Goal: Task Accomplishment & Management: Manage account settings

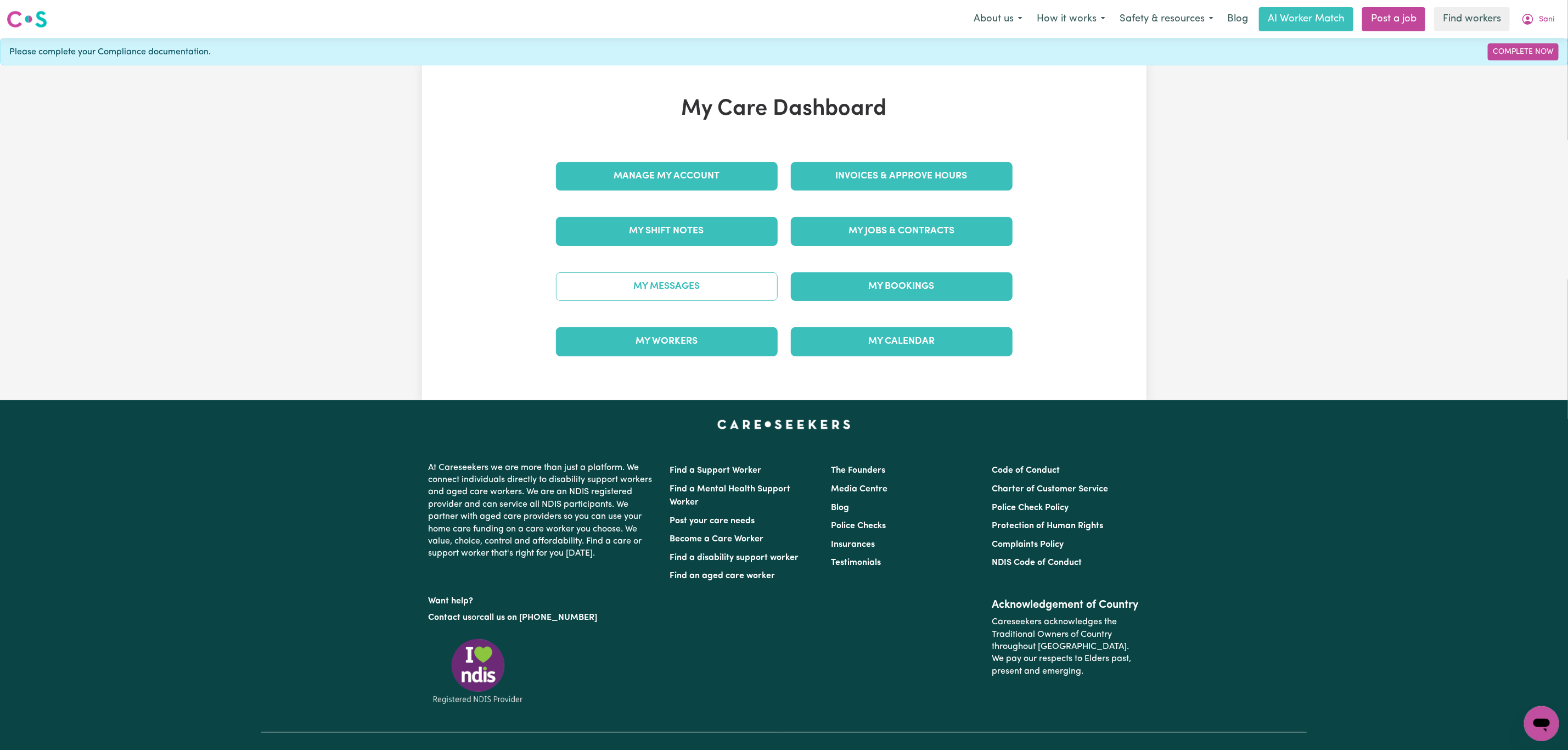
drag, startPoint x: 0, startPoint y: 0, endPoint x: 687, endPoint y: 279, distance: 741.5
click at [686, 273] on div "My Messages" at bounding box center [666, 286] width 235 height 55
click at [687, 285] on link "My Messages" at bounding box center [666, 287] width 222 height 29
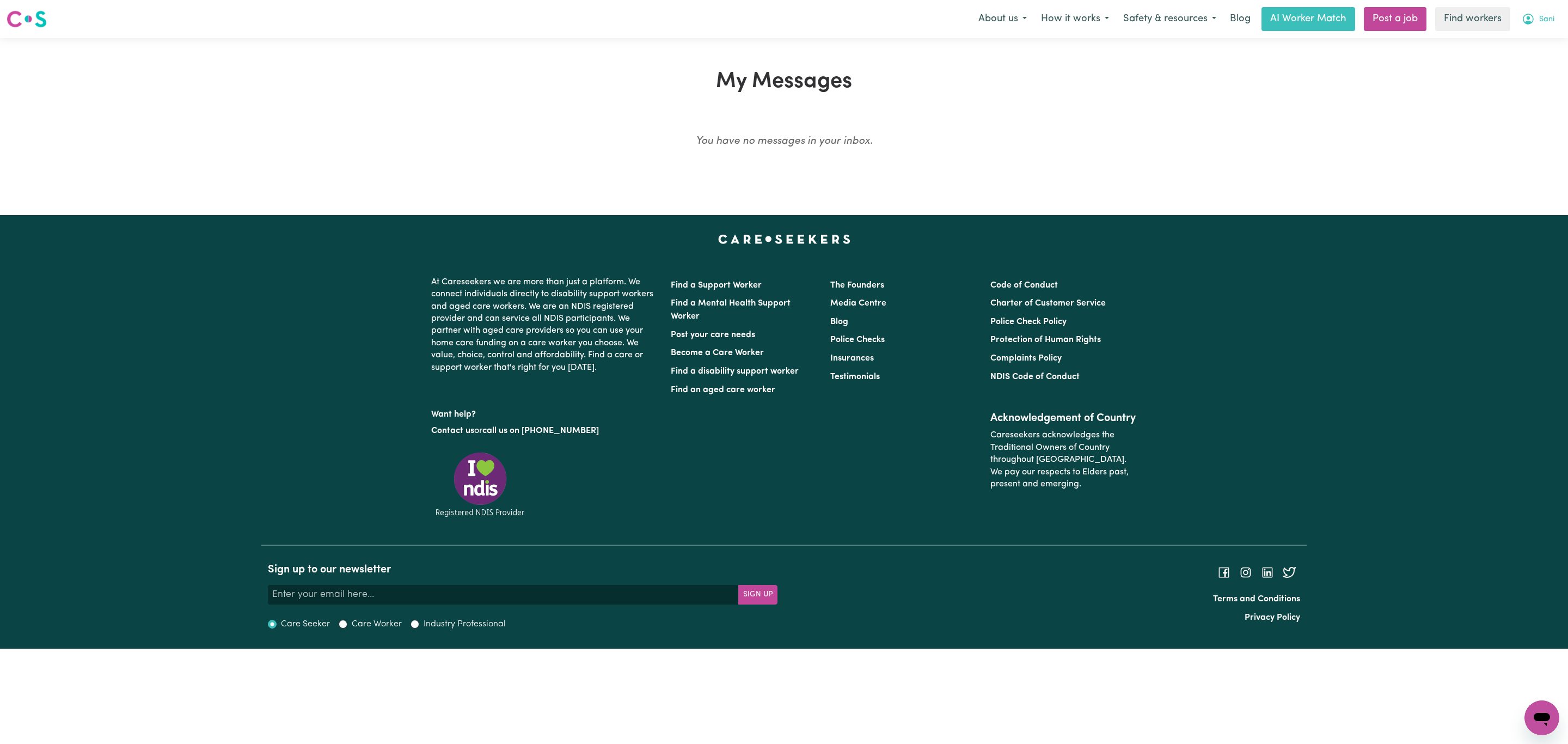
click at [1539, 22] on span "Sani" at bounding box center [1547, 19] width 15 height 12
click at [1522, 41] on link "My Dashboard" at bounding box center [1517, 43] width 86 height 21
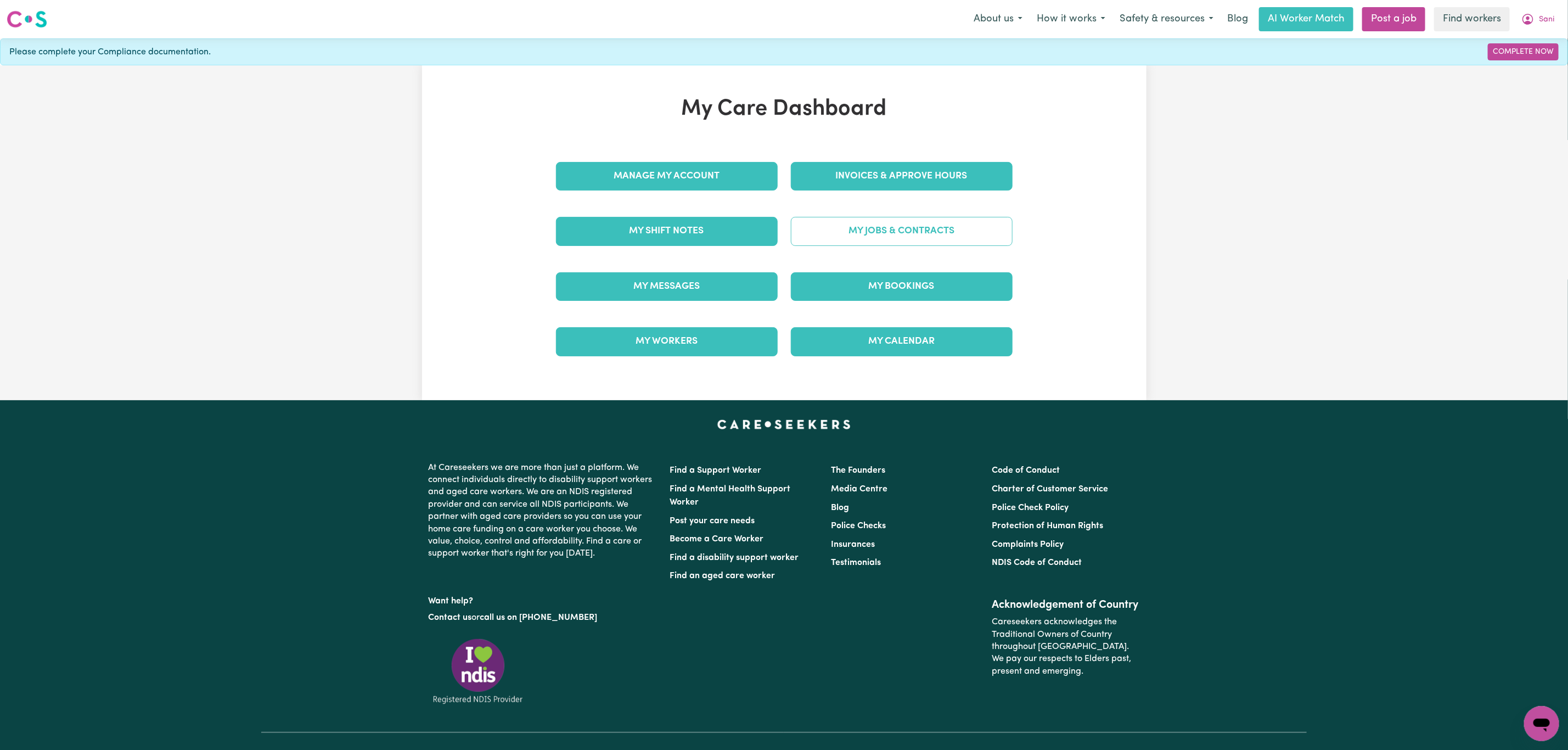
click at [858, 231] on link "My Jobs & Contracts" at bounding box center [902, 231] width 222 height 29
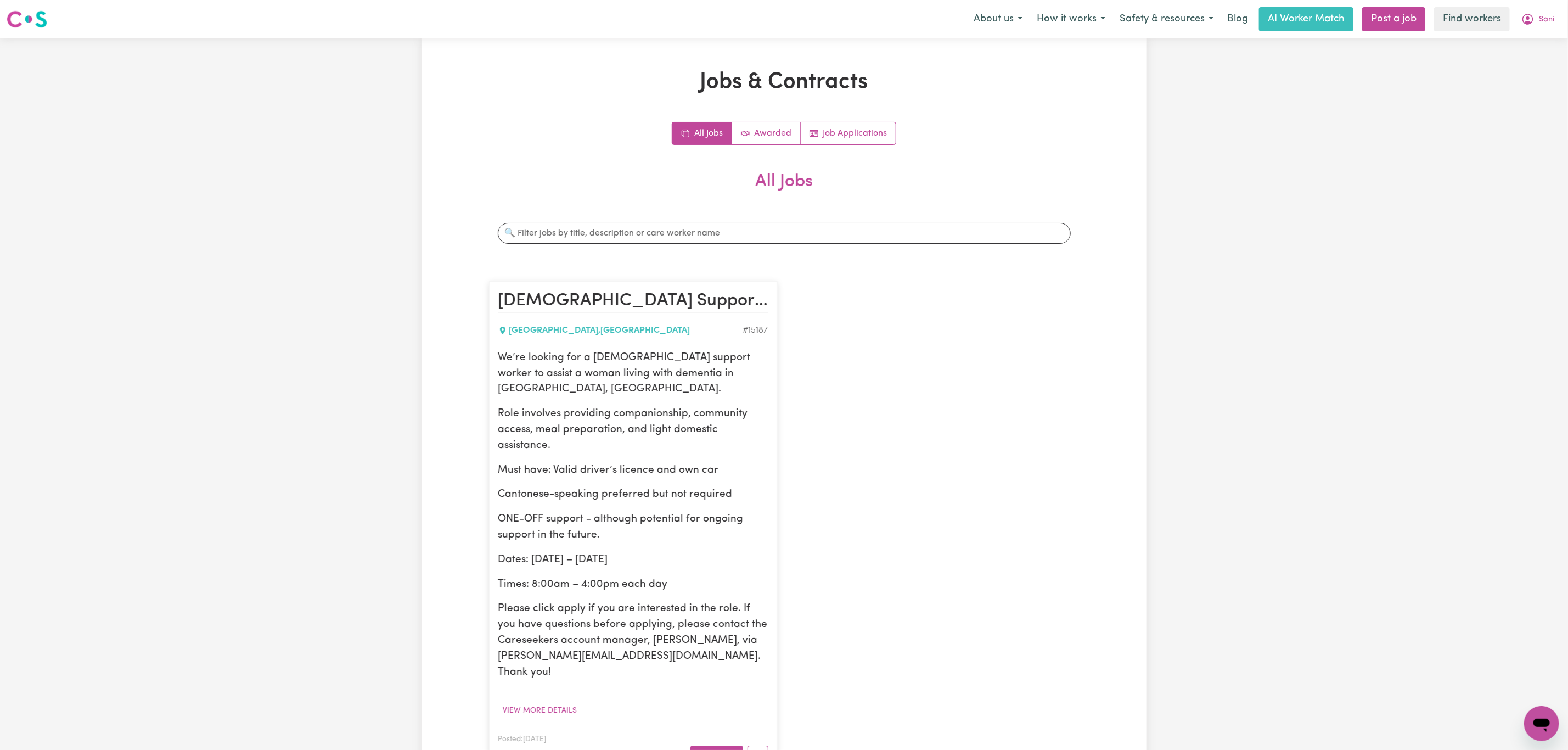
click at [582, 364] on p "We’re looking for a [DEMOGRAPHIC_DATA] support worker to assist a woman living …" at bounding box center [633, 374] width 270 height 47
copy p "We’re looking for a [DEMOGRAPHIC_DATA] support worker to assist a woman living …"
drag, startPoint x: 611, startPoint y: 398, endPoint x: 634, endPoint y: 442, distance: 49.6
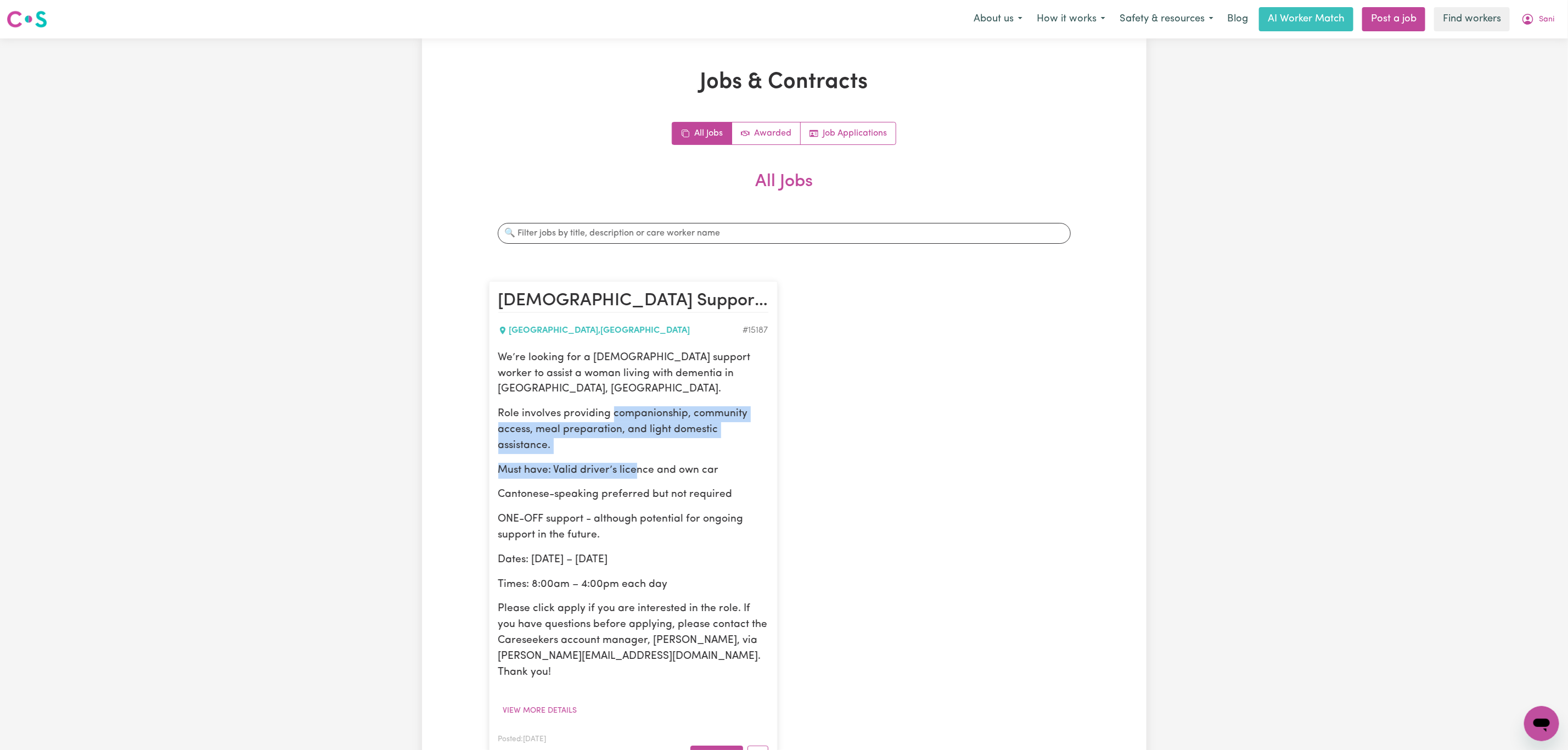
click at [634, 442] on div "We’re looking for a [DEMOGRAPHIC_DATA] support worker to assist a woman living …" at bounding box center [633, 516] width 270 height 330
drag, startPoint x: 634, startPoint y: 442, endPoint x: 634, endPoint y: 435, distance: 7.0
click at [635, 442] on div "We’re looking for a [DEMOGRAPHIC_DATA] support worker to assist a woman living …" at bounding box center [633, 516] width 270 height 330
click at [624, 427] on p "Role involves providing companionship, community access, meal preparation, and …" at bounding box center [633, 430] width 270 height 47
drag, startPoint x: 730, startPoint y: 457, endPoint x: 612, endPoint y: 399, distance: 131.5
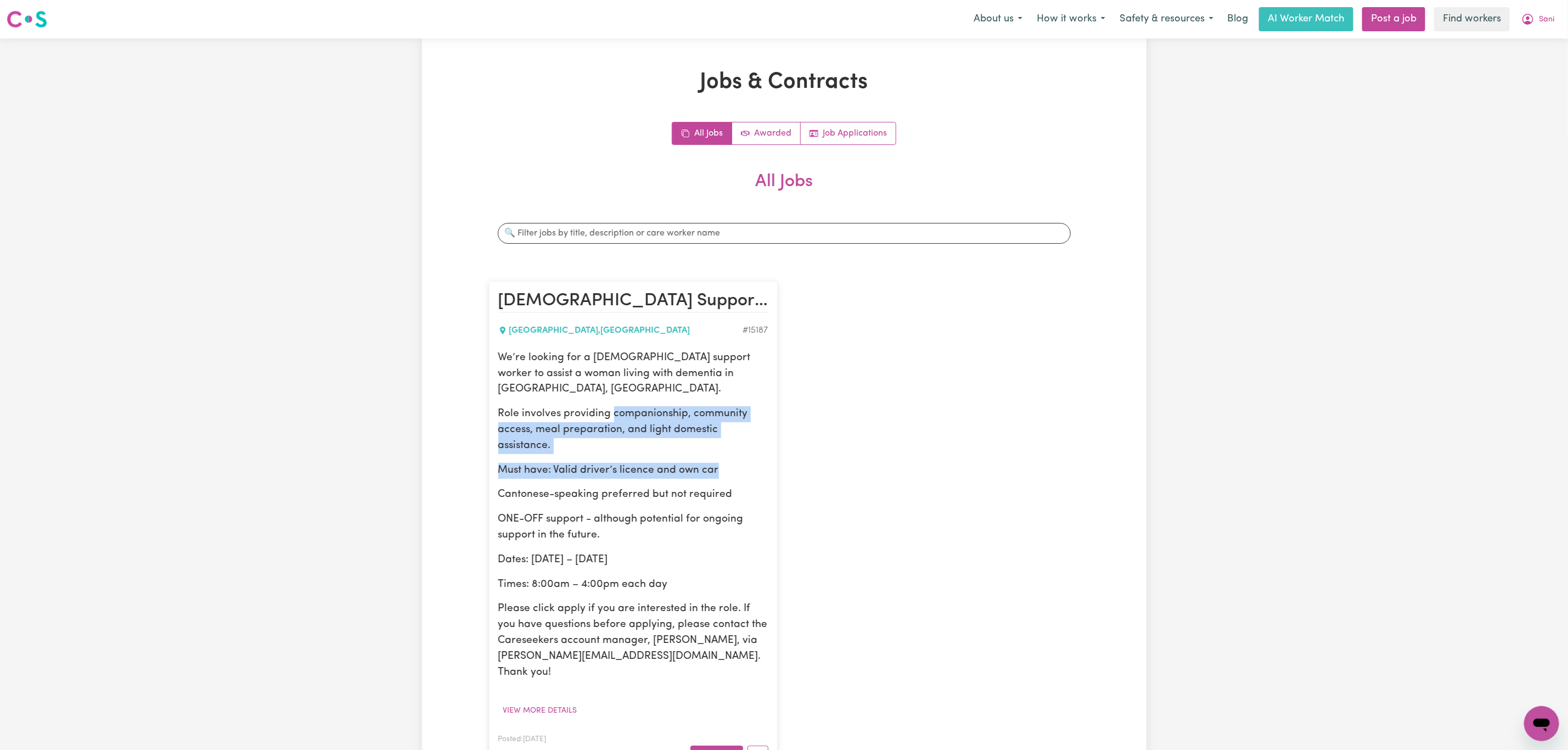
click at [612, 399] on div "We’re looking for a [DEMOGRAPHIC_DATA] support worker to assist a woman living …" at bounding box center [633, 516] width 270 height 330
copy div "companionship, community access, meal preparation, and light domestic assistanc…"
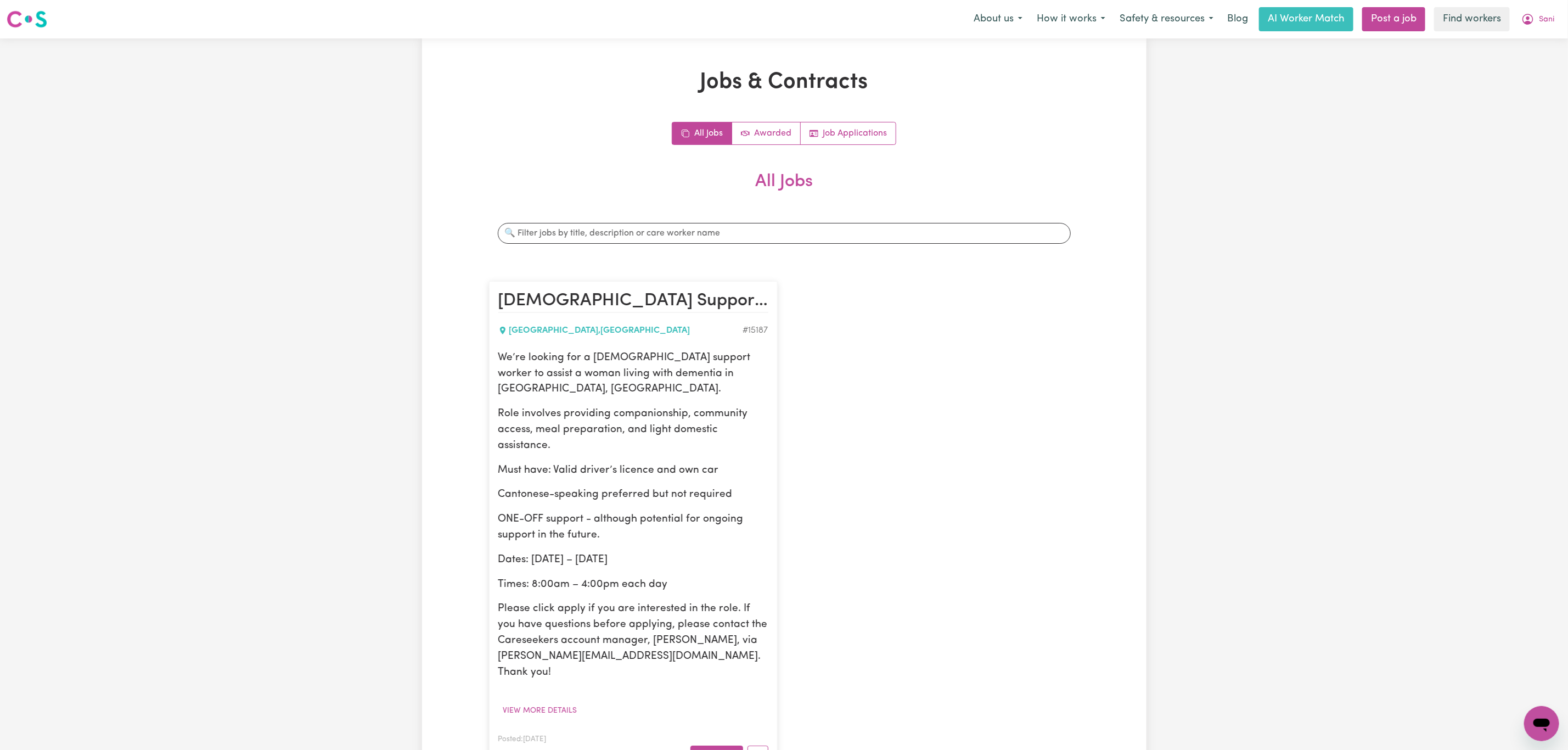
click at [593, 487] on p "Cantonese-speaking preferred but not required" at bounding box center [633, 495] width 270 height 16
copy p "Cantonese-speaking preferred but not required"
drag, startPoint x: 600, startPoint y: 523, endPoint x: 498, endPoint y: 509, distance: 103.0
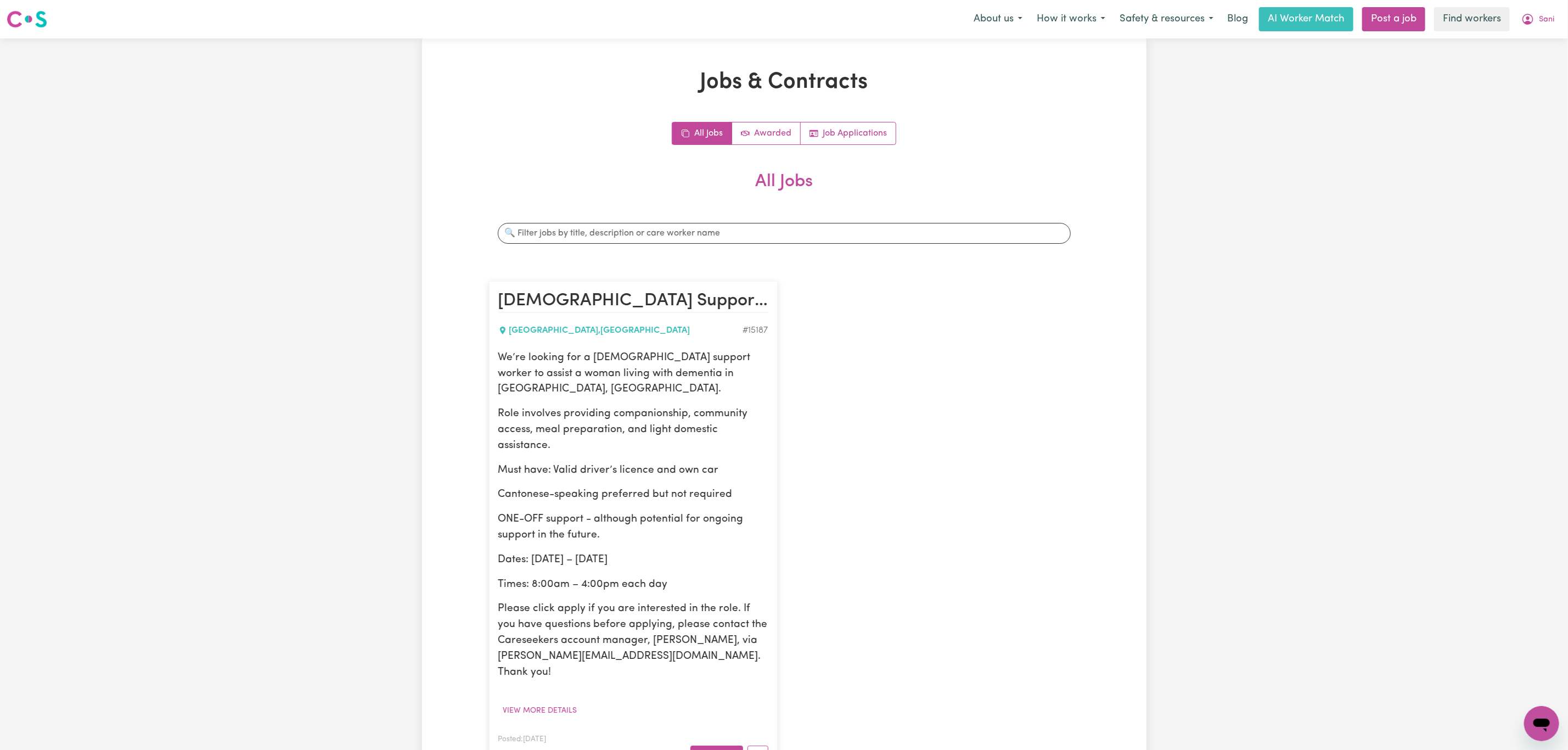
click at [597, 521] on p "ONE-OFF support - although potential for ongoing support in the future." at bounding box center [633, 528] width 270 height 32
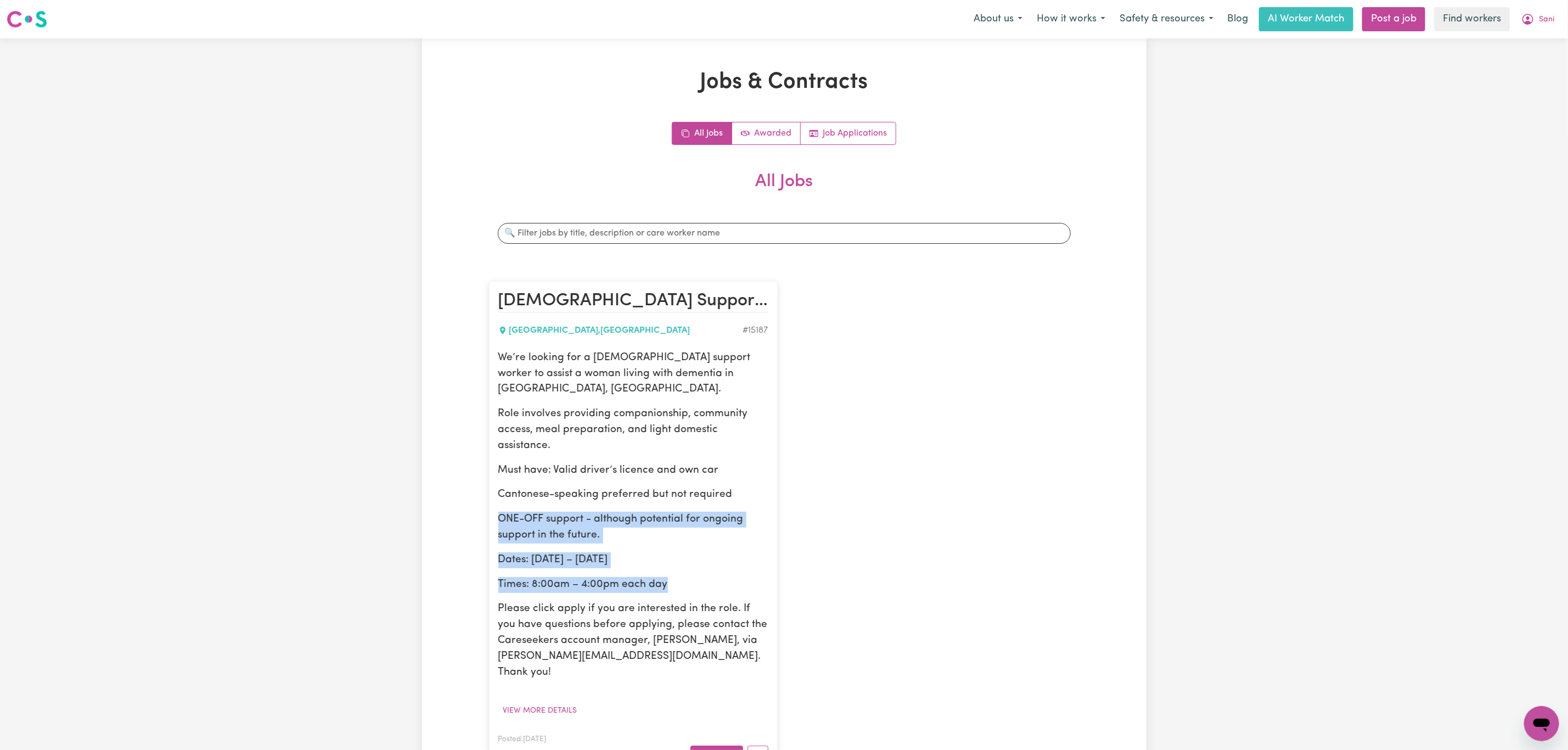
drag, startPoint x: 501, startPoint y: 503, endPoint x: 677, endPoint y: 570, distance: 188.3
click at [677, 570] on div "We’re looking for a [DEMOGRAPHIC_DATA] support worker to assist a woman living …" at bounding box center [633, 516] width 270 height 330
copy div "ONE-OFF support - although potential for ongoing support in the future. Dates: …"
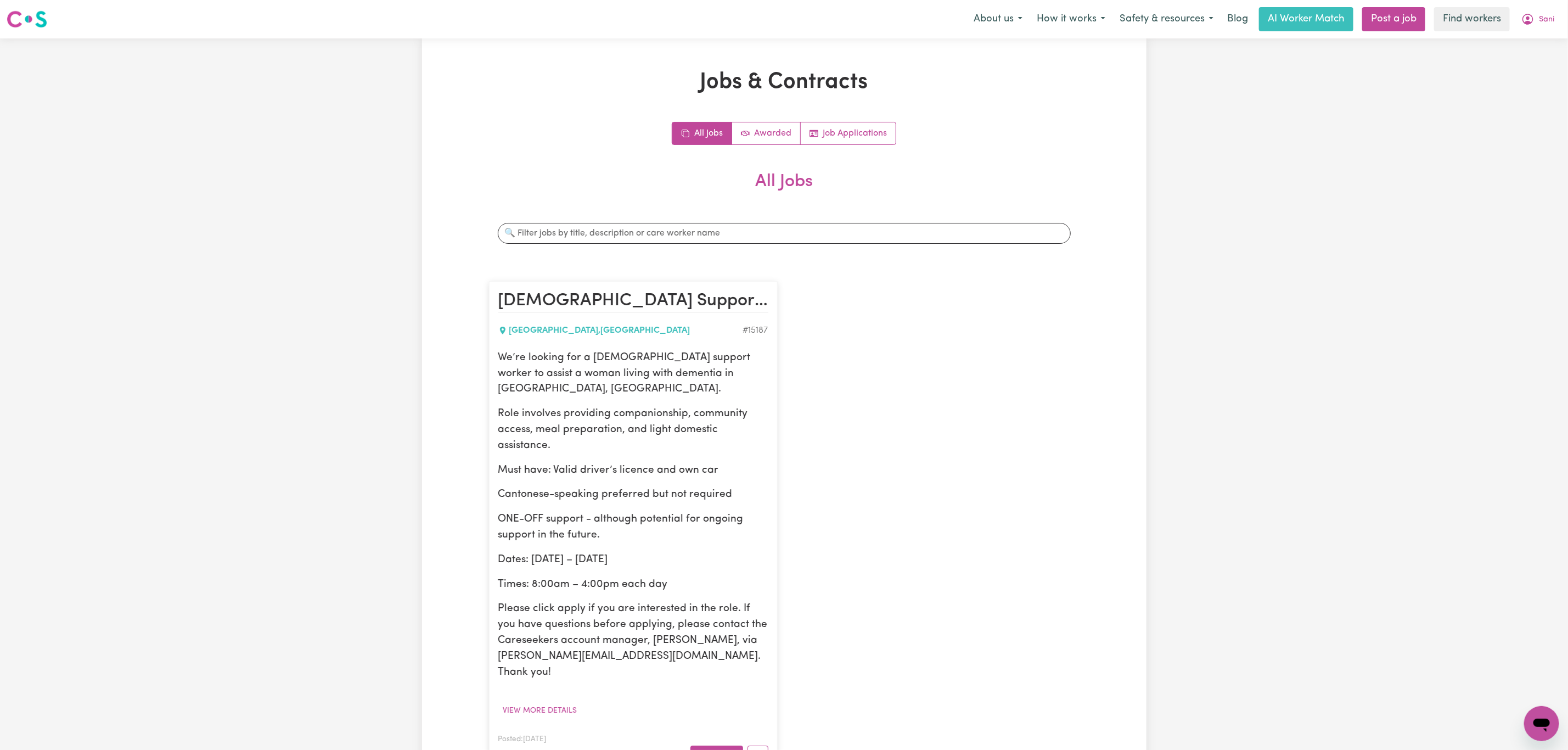
click at [577, 361] on p "We’re looking for a [DEMOGRAPHIC_DATA] support worker to assist a woman living …" at bounding box center [633, 374] width 270 height 47
copy p "We’re looking for a [DEMOGRAPHIC_DATA] support worker to assist a woman living …"
click at [1553, 18] on button "Sani" at bounding box center [1538, 20] width 47 height 23
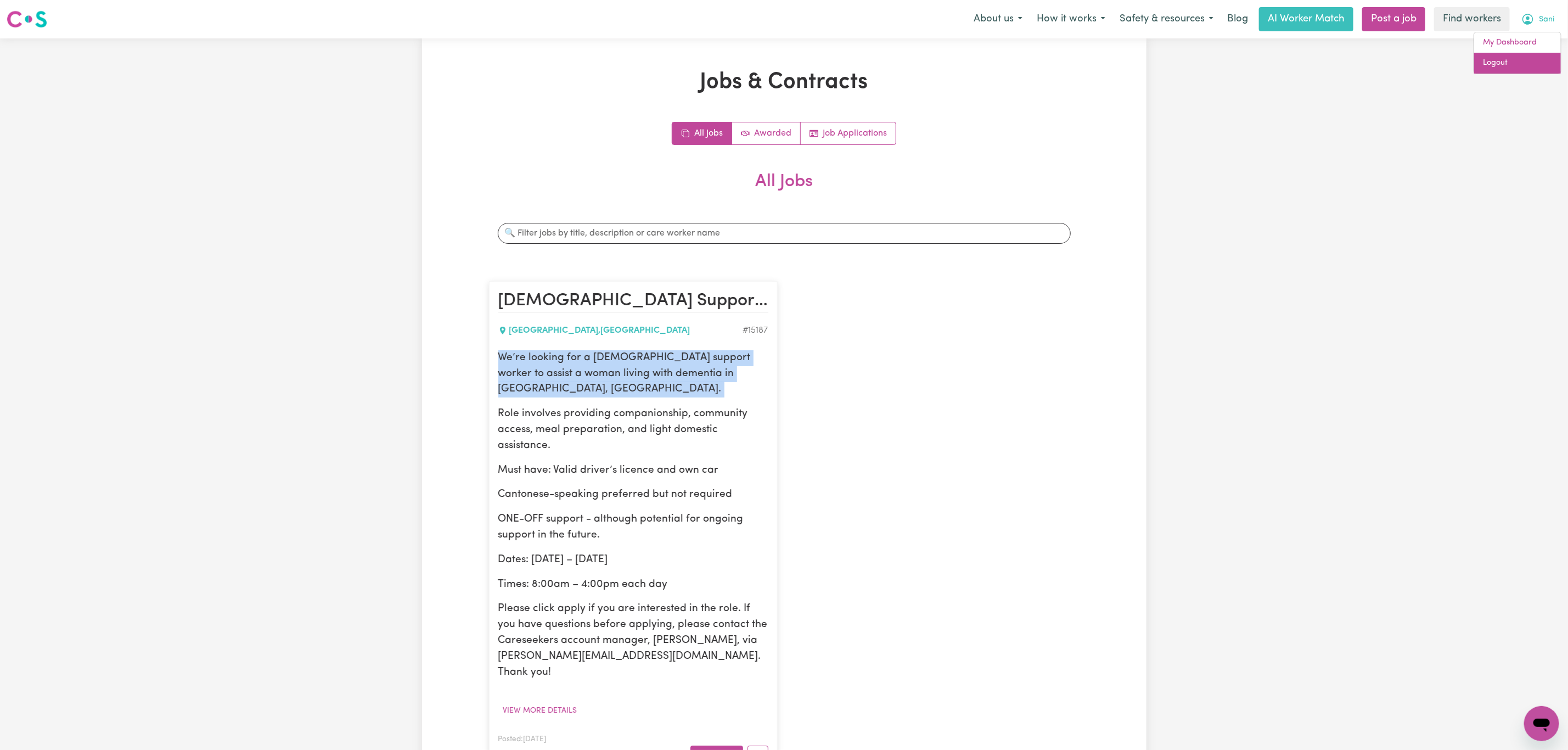
click at [1528, 72] on link "Logout" at bounding box center [1517, 63] width 87 height 21
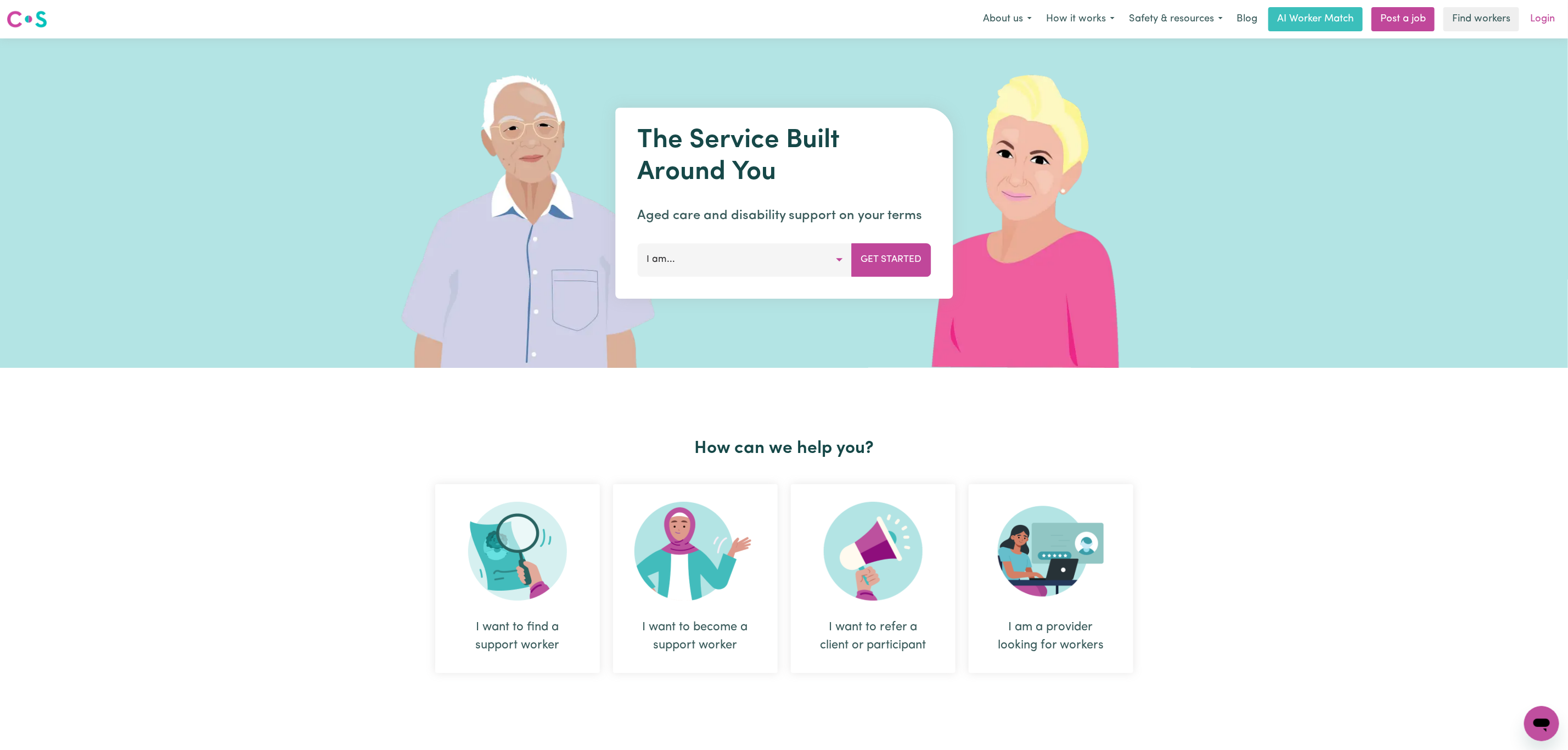
click at [1545, 28] on link "Login" at bounding box center [1543, 19] width 38 height 24
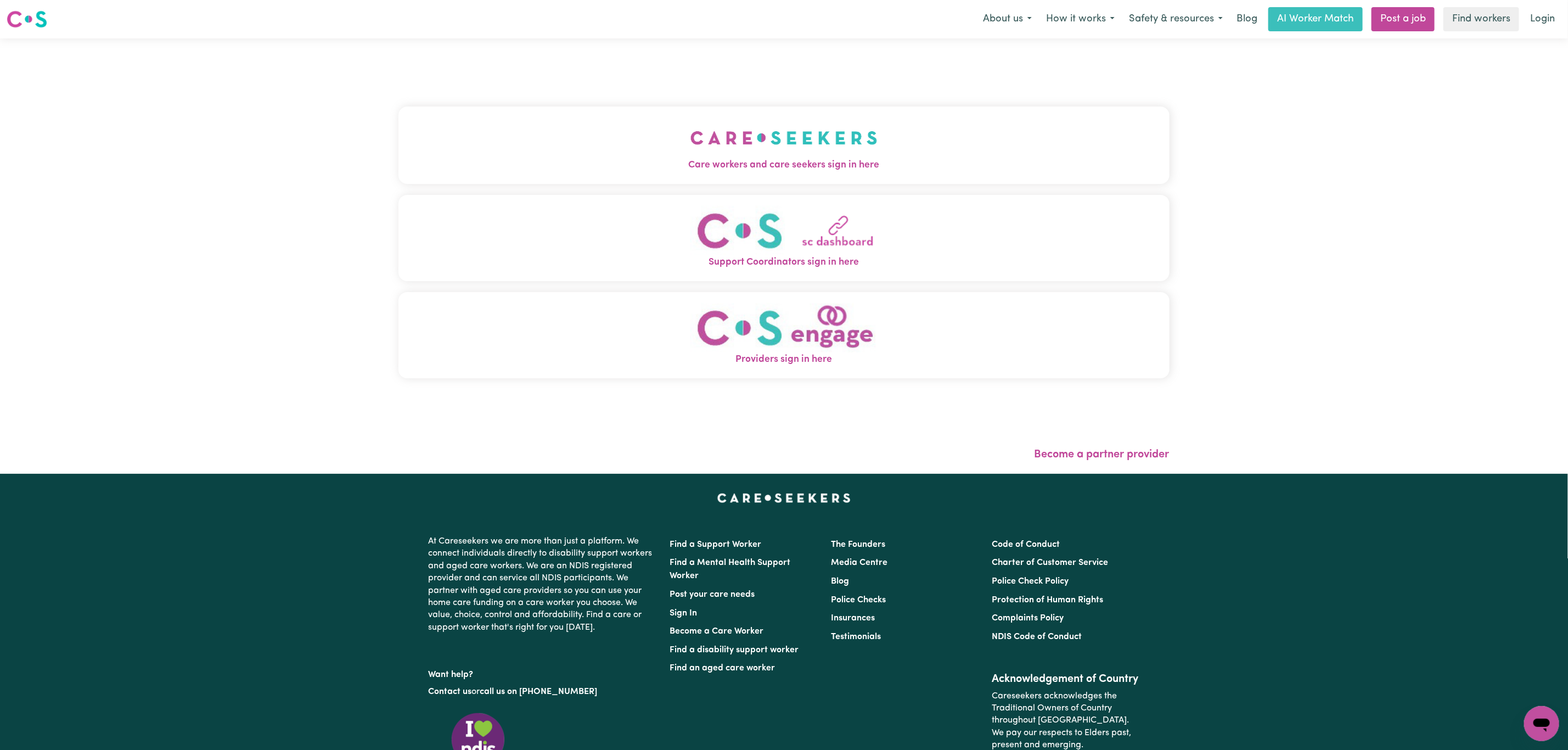
click at [728, 147] on img "Care workers and care seekers sign in here" at bounding box center [784, 137] width 187 height 41
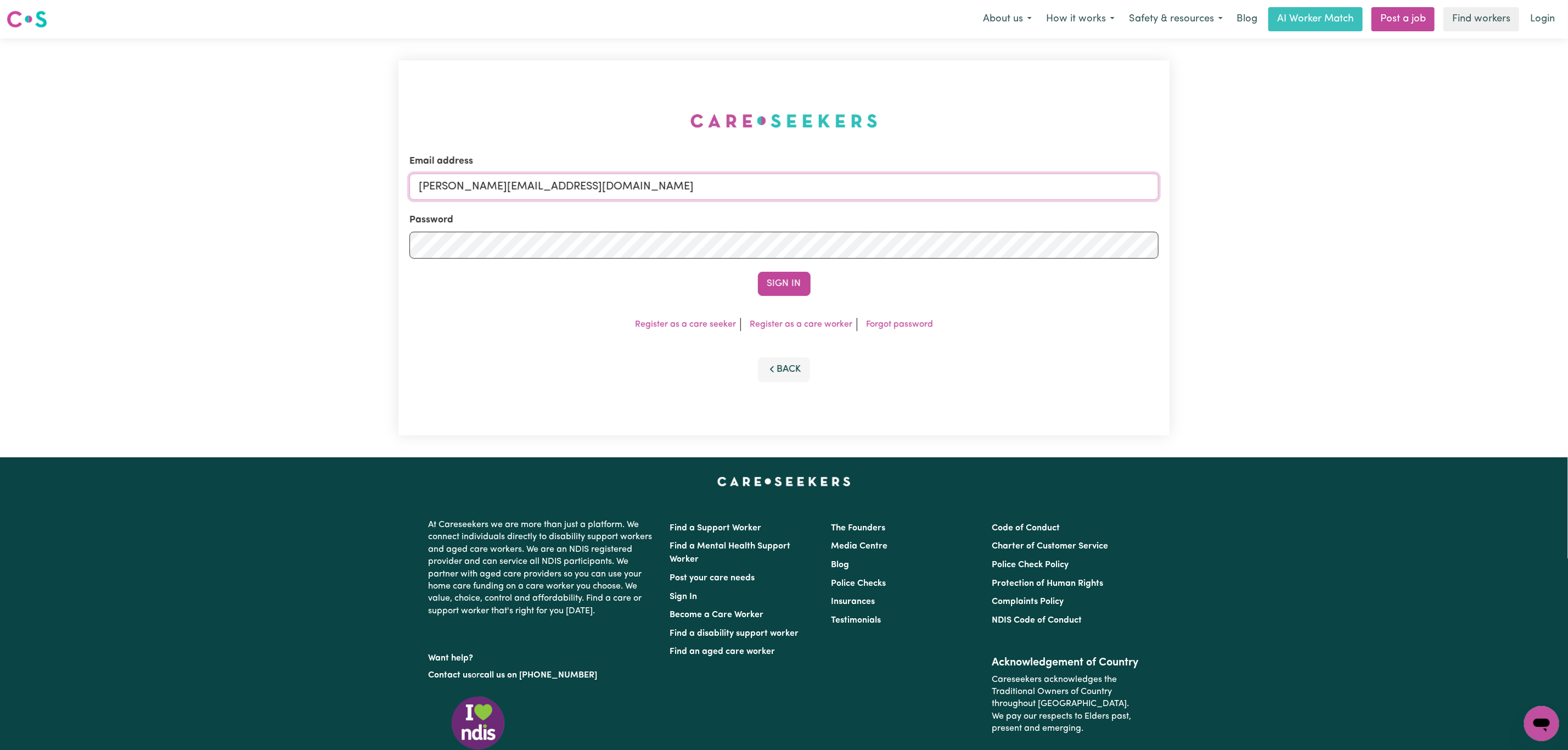
click at [444, 175] on input "[PERSON_NAME][EMAIL_ADDRESS][DOMAIN_NAME]" at bounding box center [784, 187] width 749 height 26
drag, startPoint x: 476, startPoint y: 195, endPoint x: 741, endPoint y: 184, distance: 265.2
click at [741, 184] on input "[EMAIL_ADDRESS][PERSON_NAME][DOMAIN_NAME]" at bounding box center [784, 187] width 749 height 26
type input "[EMAIL_ADDRESS][PERSON_NAME][PERSON_NAME][DOMAIN_NAME]"
click at [758, 272] on button "Sign In" at bounding box center [784, 284] width 53 height 24
